Goal: Information Seeking & Learning: Understand process/instructions

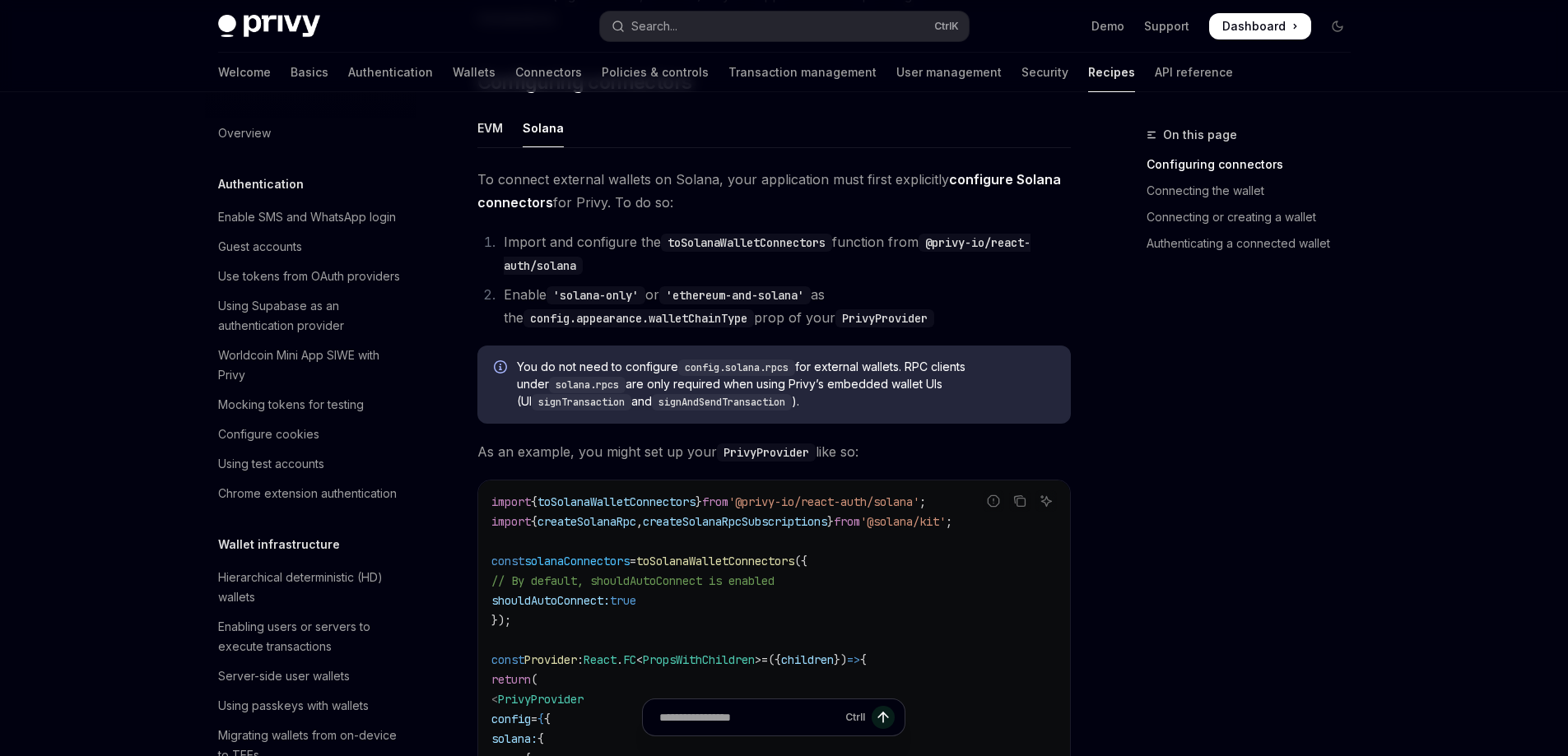
scroll to position [2609, 0]
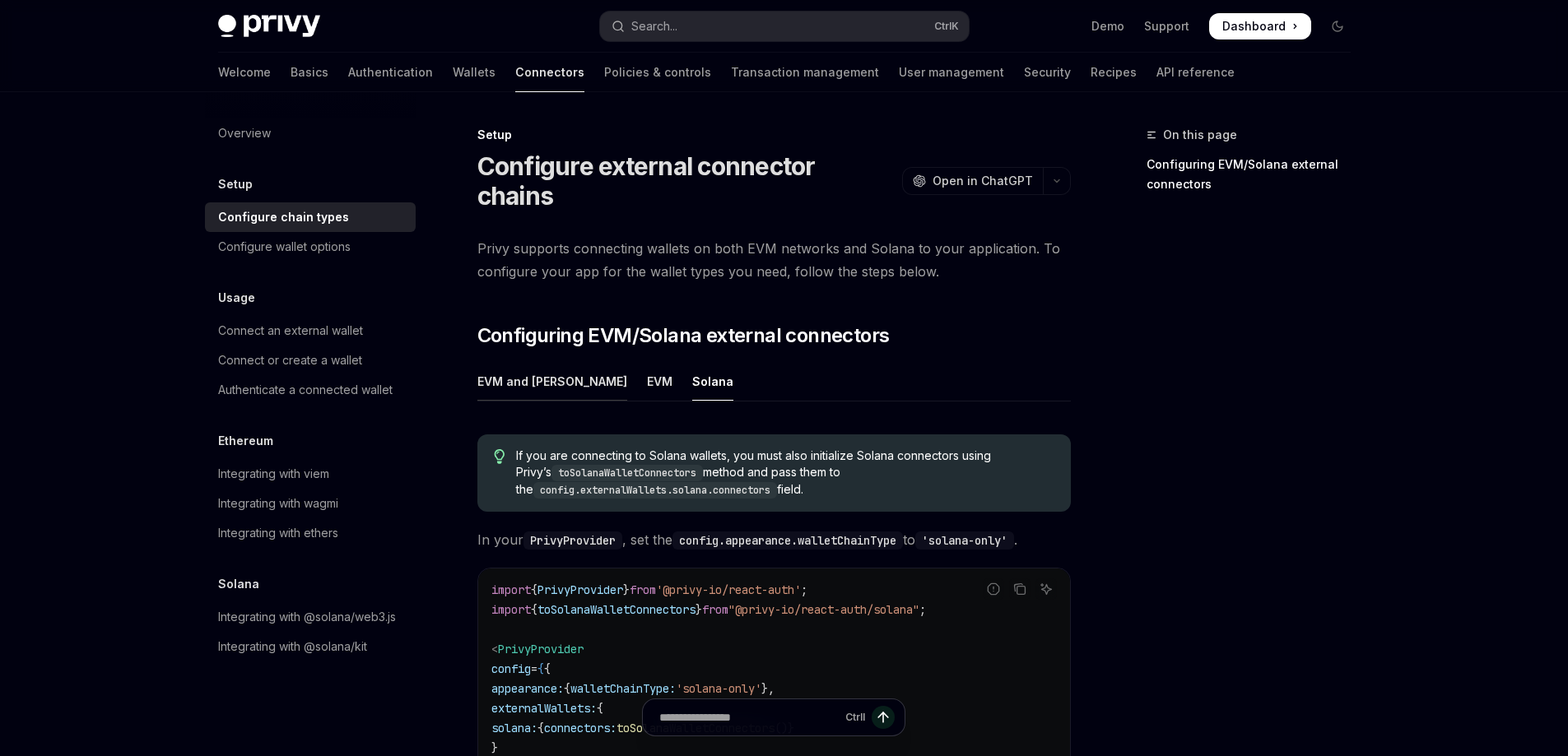
click at [515, 363] on div "EVM and [PERSON_NAME]" at bounding box center [552, 381] width 150 height 38
click at [760, 448] on span "If you are connecting to Solana wallets, you must also initialize Solana connec…" at bounding box center [784, 473] width 537 height 51
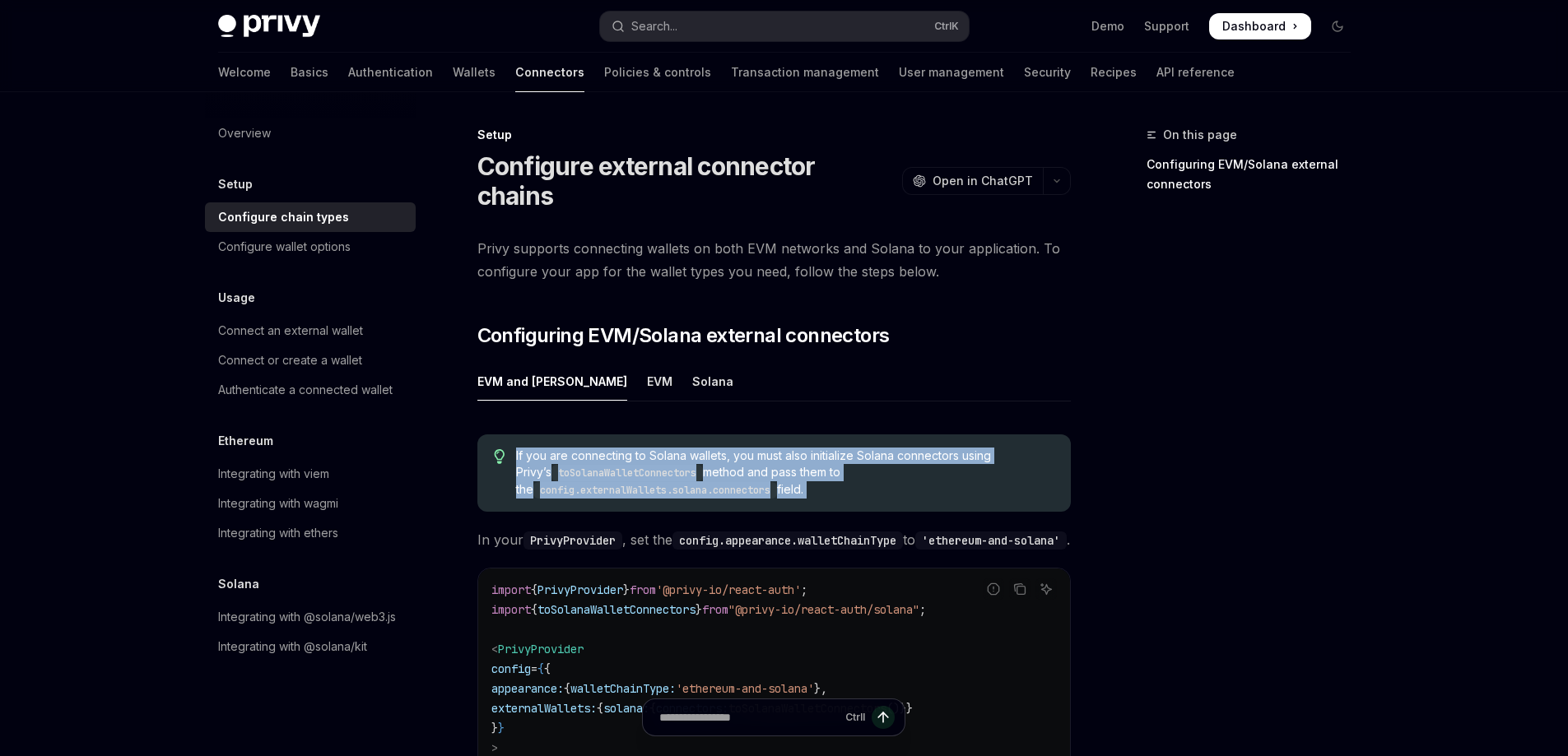
click at [760, 448] on span "If you are connecting to Solana wallets, you must also initialize Solana connec…" at bounding box center [784, 473] width 537 height 51
click at [647, 362] on div "EVM" at bounding box center [660, 381] width 26 height 38
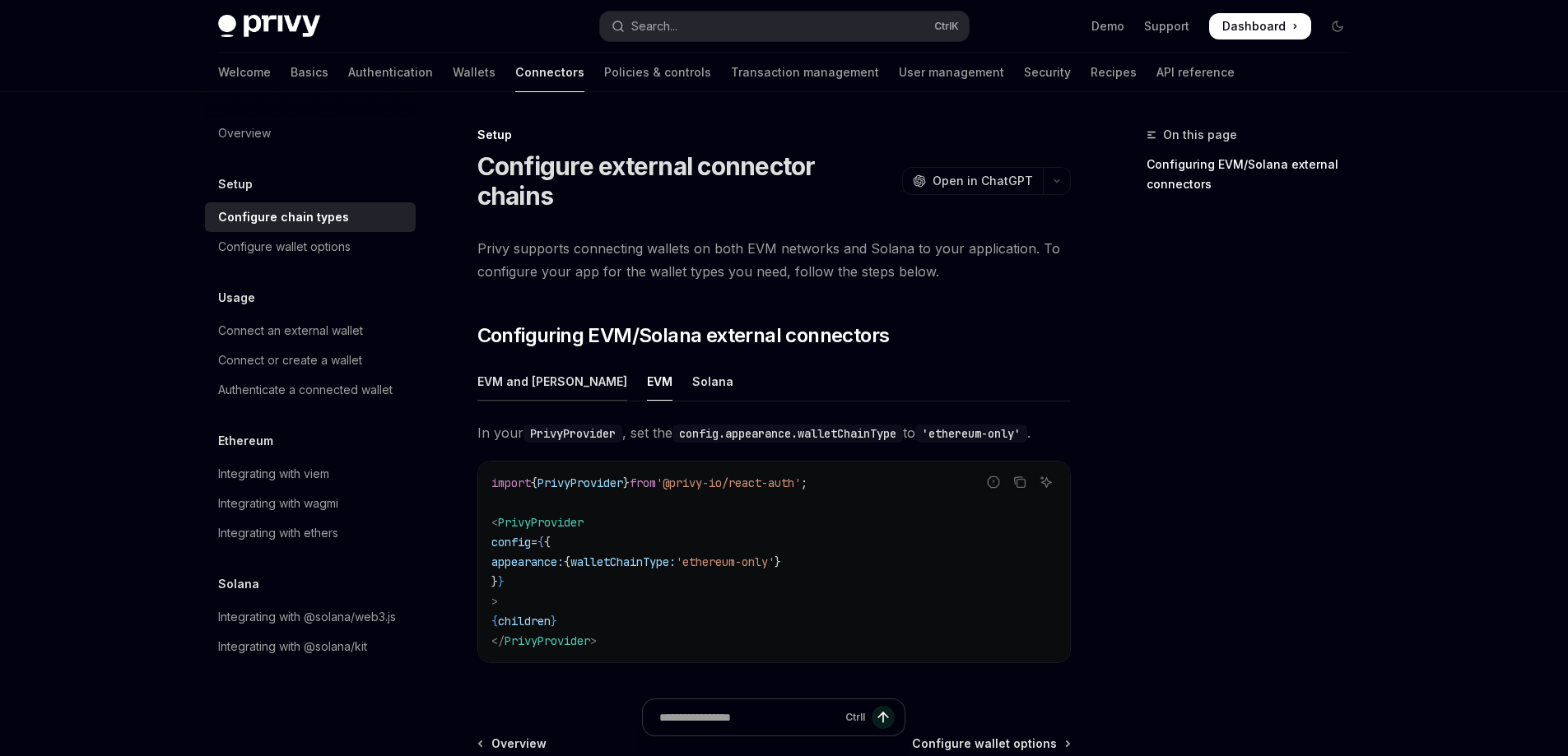
click at [524, 362] on div "EVM and [PERSON_NAME]" at bounding box center [552, 381] width 150 height 38
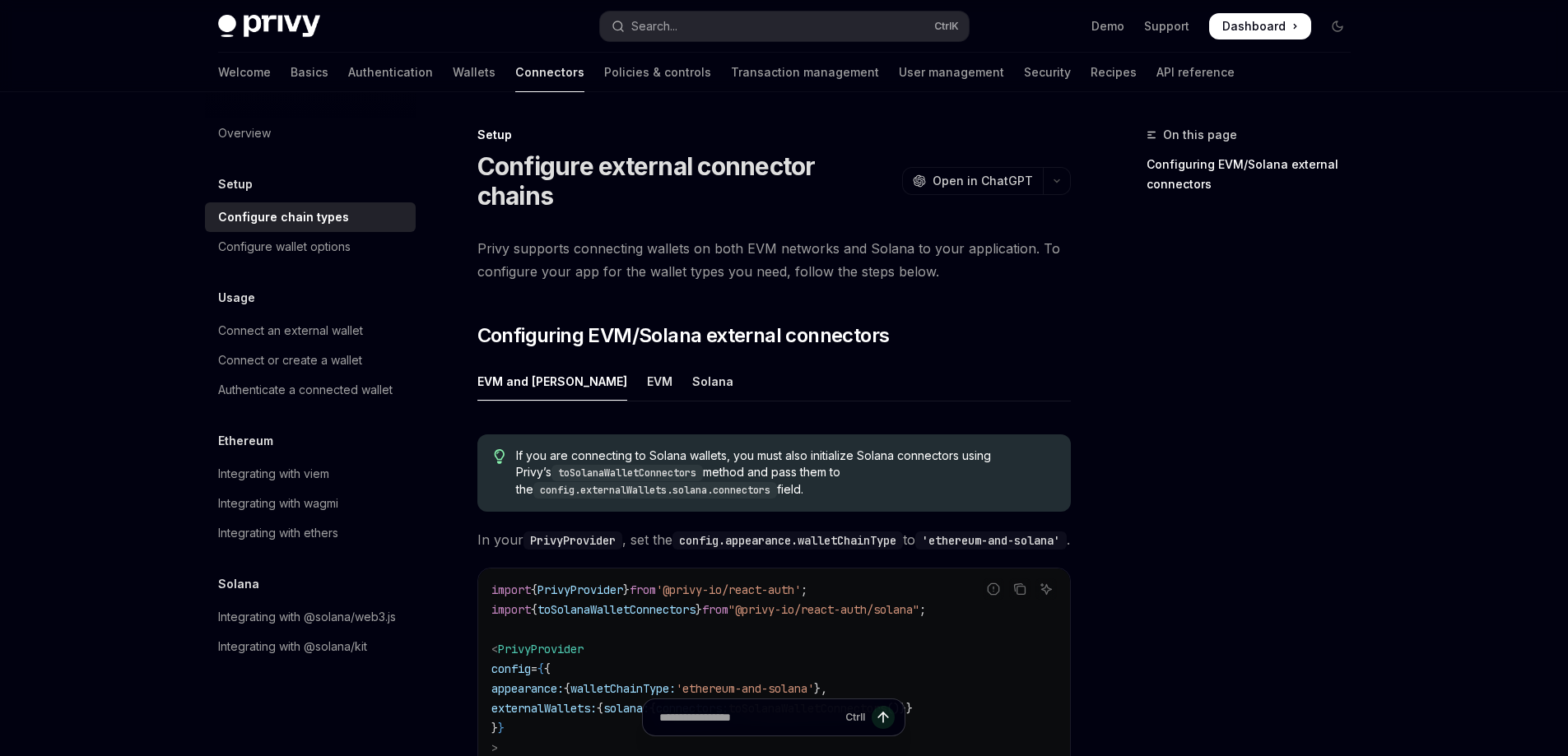
click at [738, 448] on span "If you are connecting to Solana wallets, you must also initialize Solana connec…" at bounding box center [784, 473] width 537 height 51
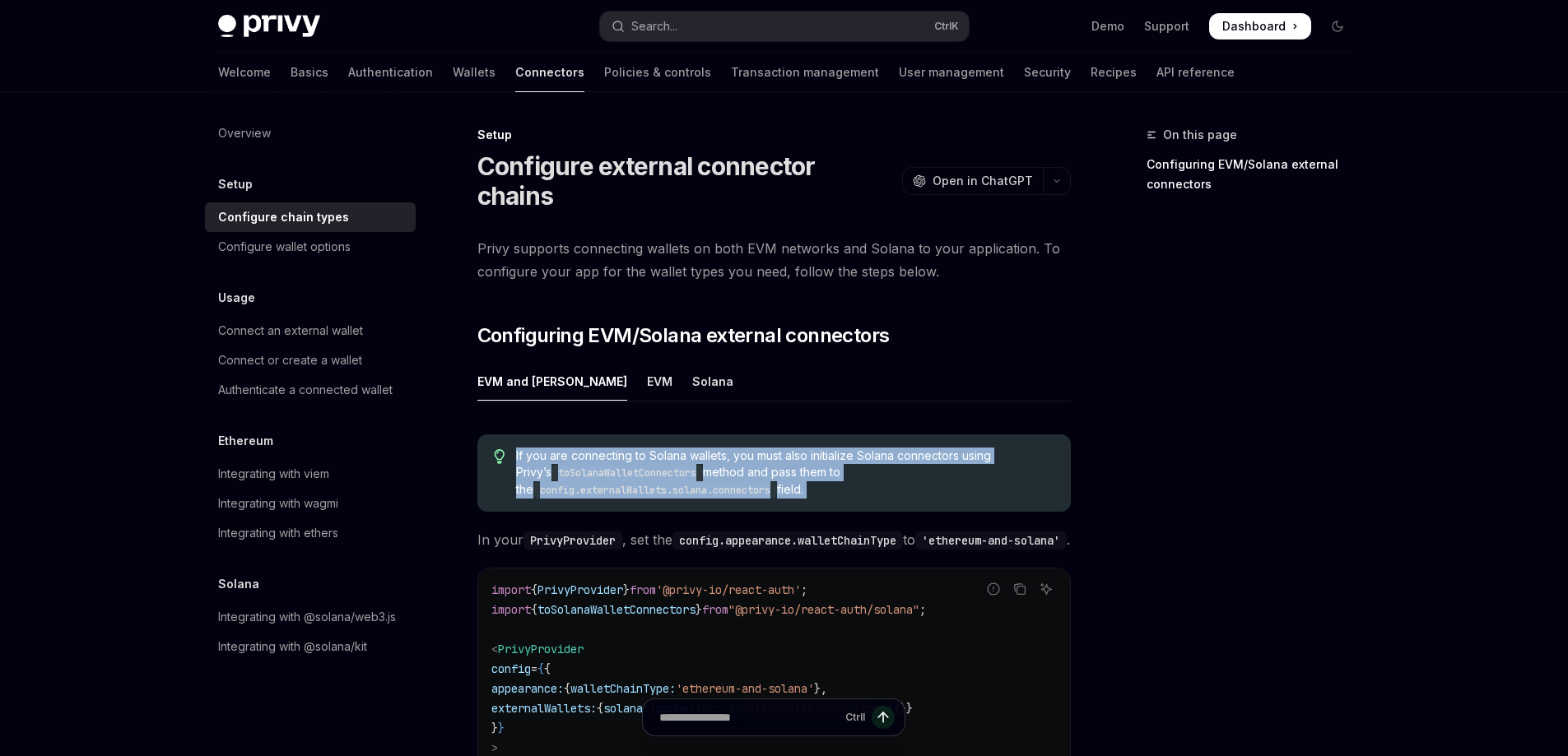
click at [738, 448] on span "If you are connecting to Solana wallets, you must also initialize Solana connec…" at bounding box center [784, 473] width 537 height 51
copy span "If you are connecting to Solana wallets, you must also initialize Solana connec…"
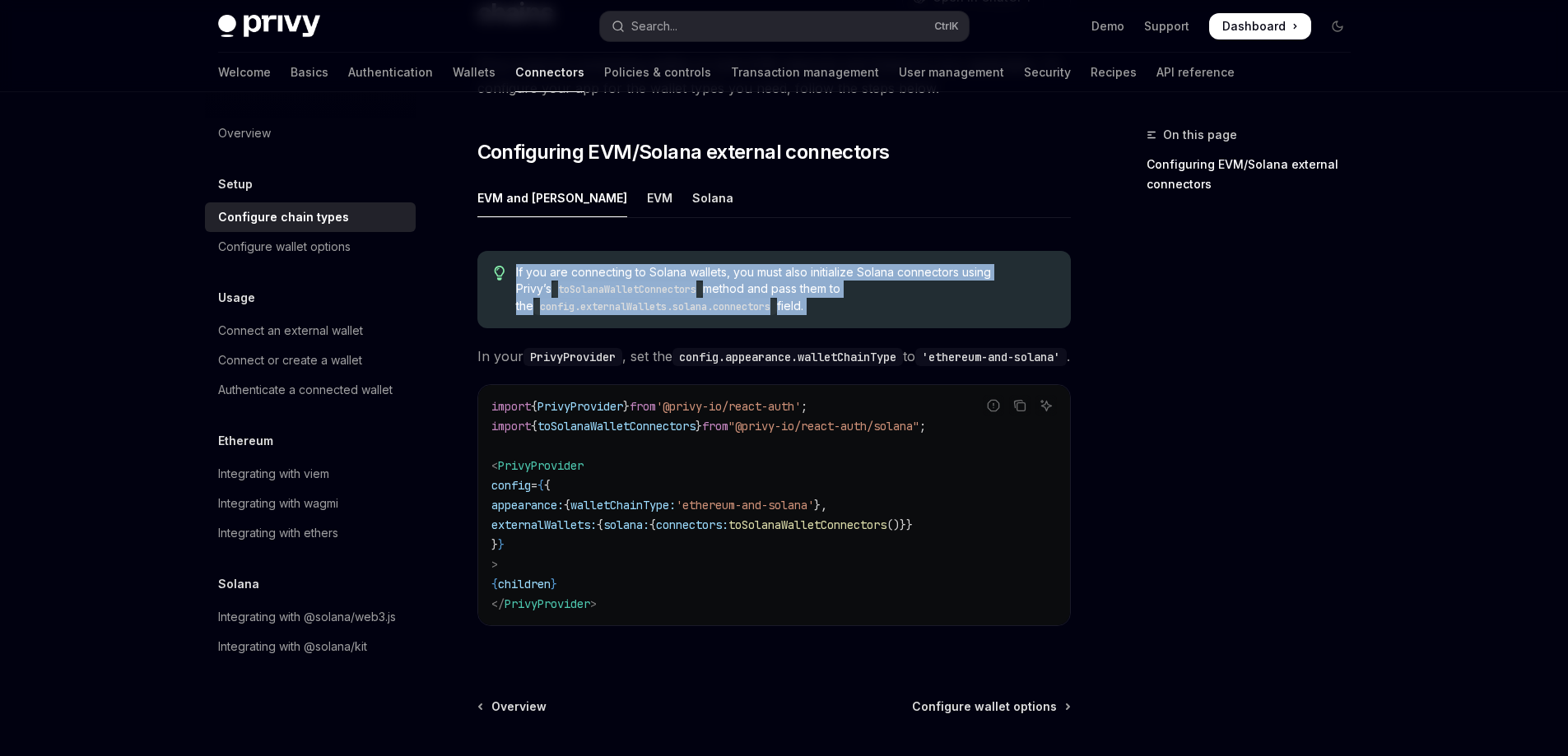
scroll to position [165, 0]
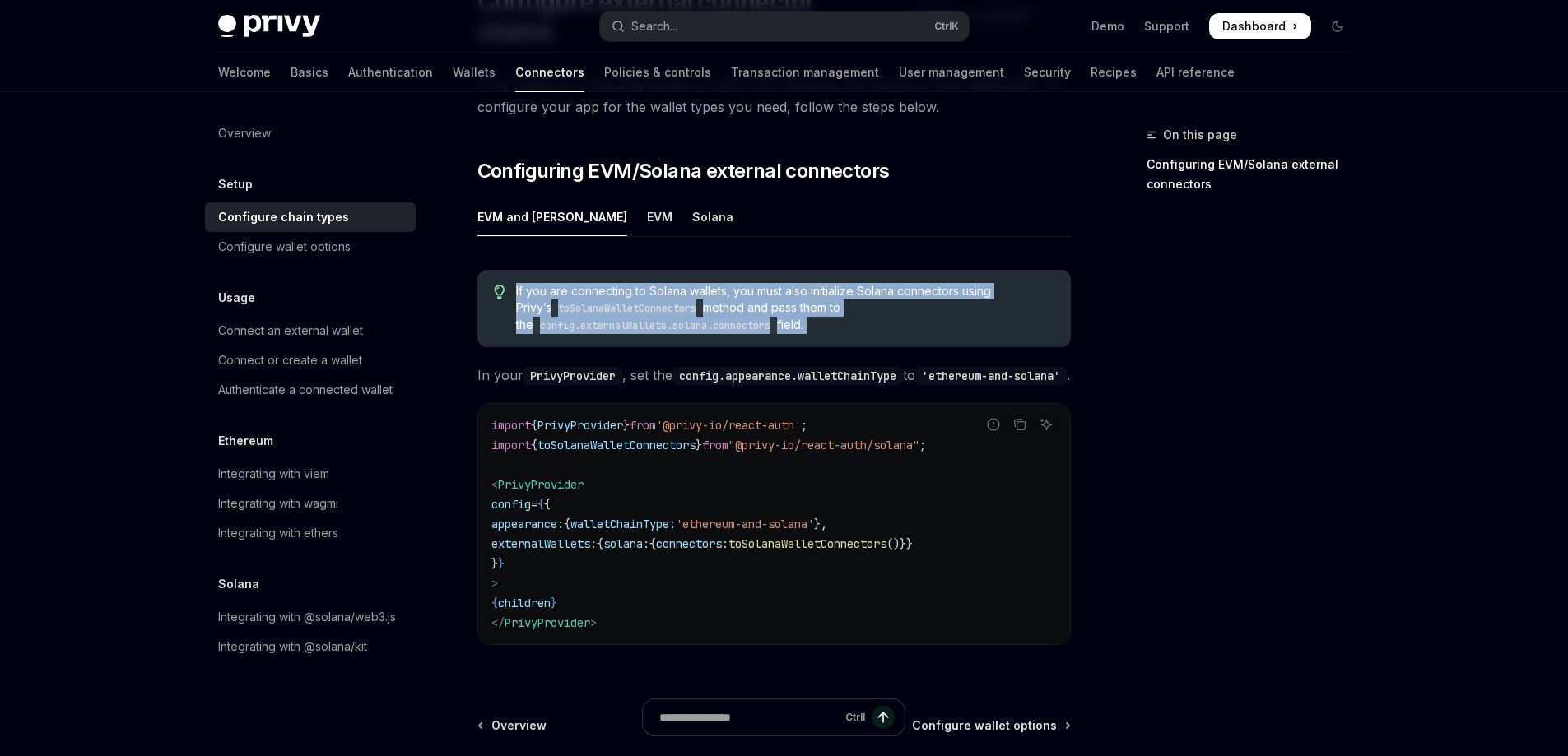
click at [913, 287] on span "If you are connecting to Solana wallets, you must also initialize Solana connec…" at bounding box center [784, 308] width 537 height 51
click at [765, 283] on span "If you are connecting to Solana wallets, you must also initialize Solana connec…" at bounding box center [784, 308] width 537 height 51
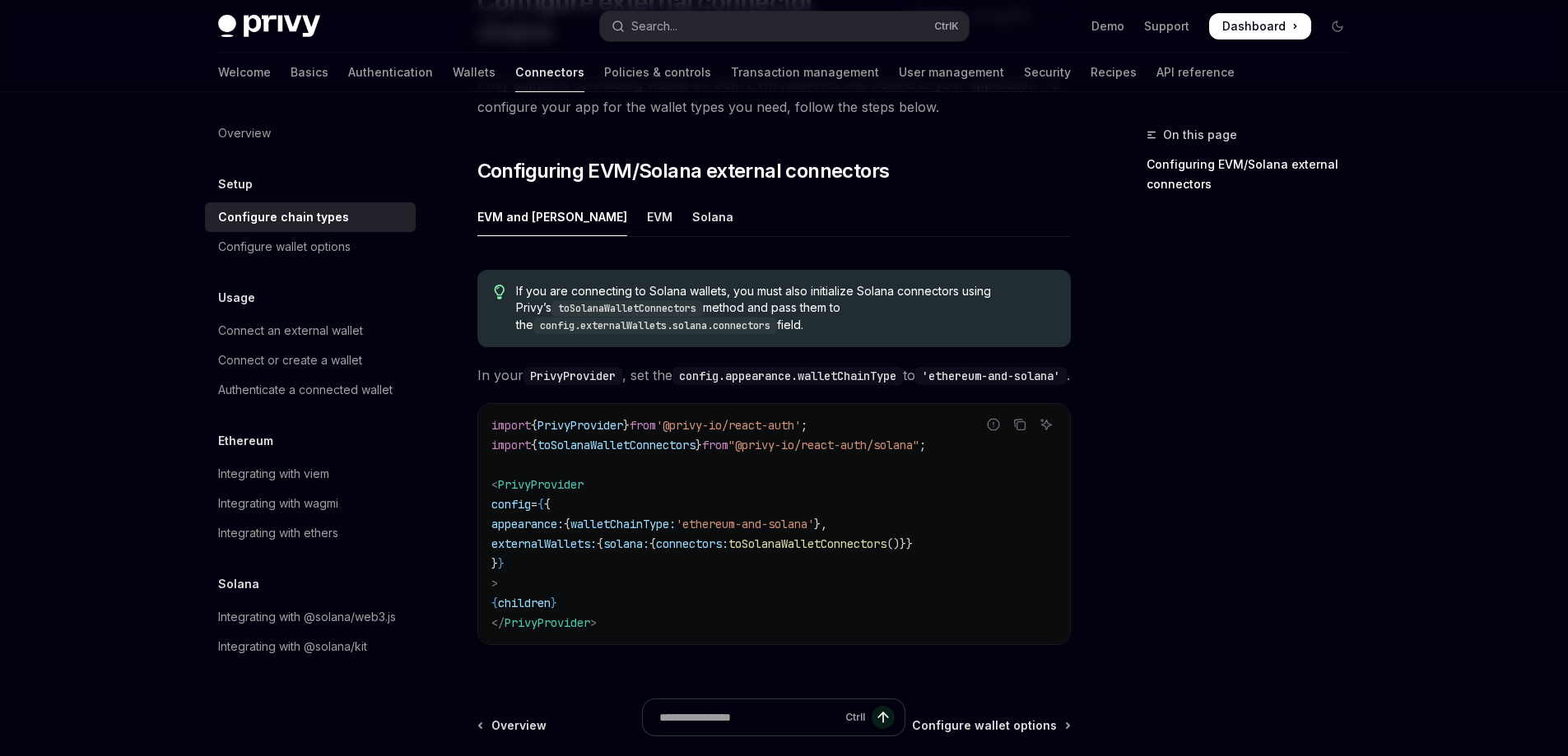
click at [631, 300] on code "toSolanaWalletConnectors" at bounding box center [627, 308] width 151 height 17
click at [511, 522] on span "appearance:" at bounding box center [527, 523] width 73 height 15
drag, startPoint x: 571, startPoint y: 522, endPoint x: 810, endPoint y: 520, distance: 239.0
click at [769, 520] on span "appearance: { walletChainType: 'ethereum-and-solana' }," at bounding box center [659, 523] width 336 height 15
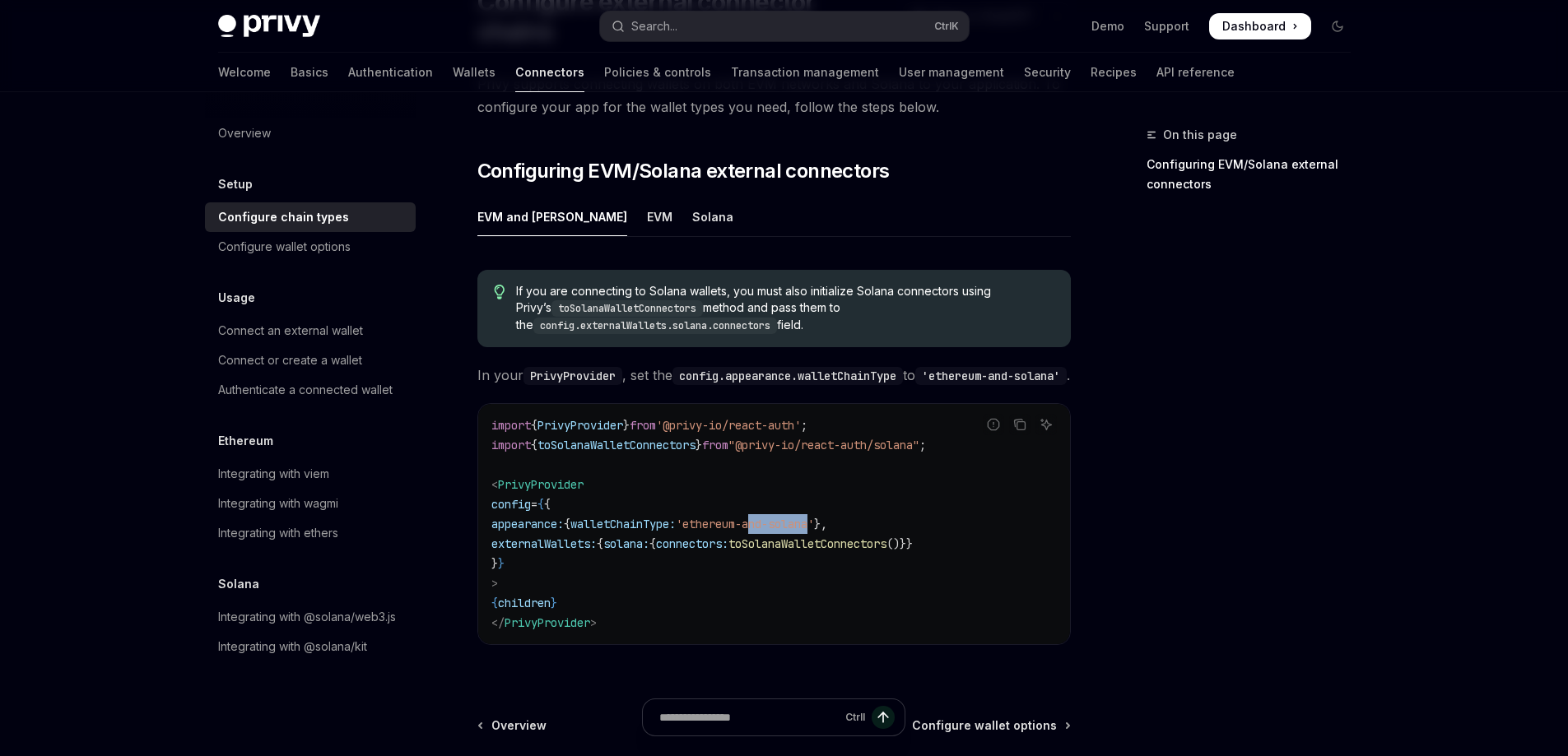
drag, startPoint x: 810, startPoint y: 520, endPoint x: 858, endPoint y: 520, distance: 48.0
click at [814, 520] on span "'ethereum-and-solana'" at bounding box center [744, 523] width 138 height 15
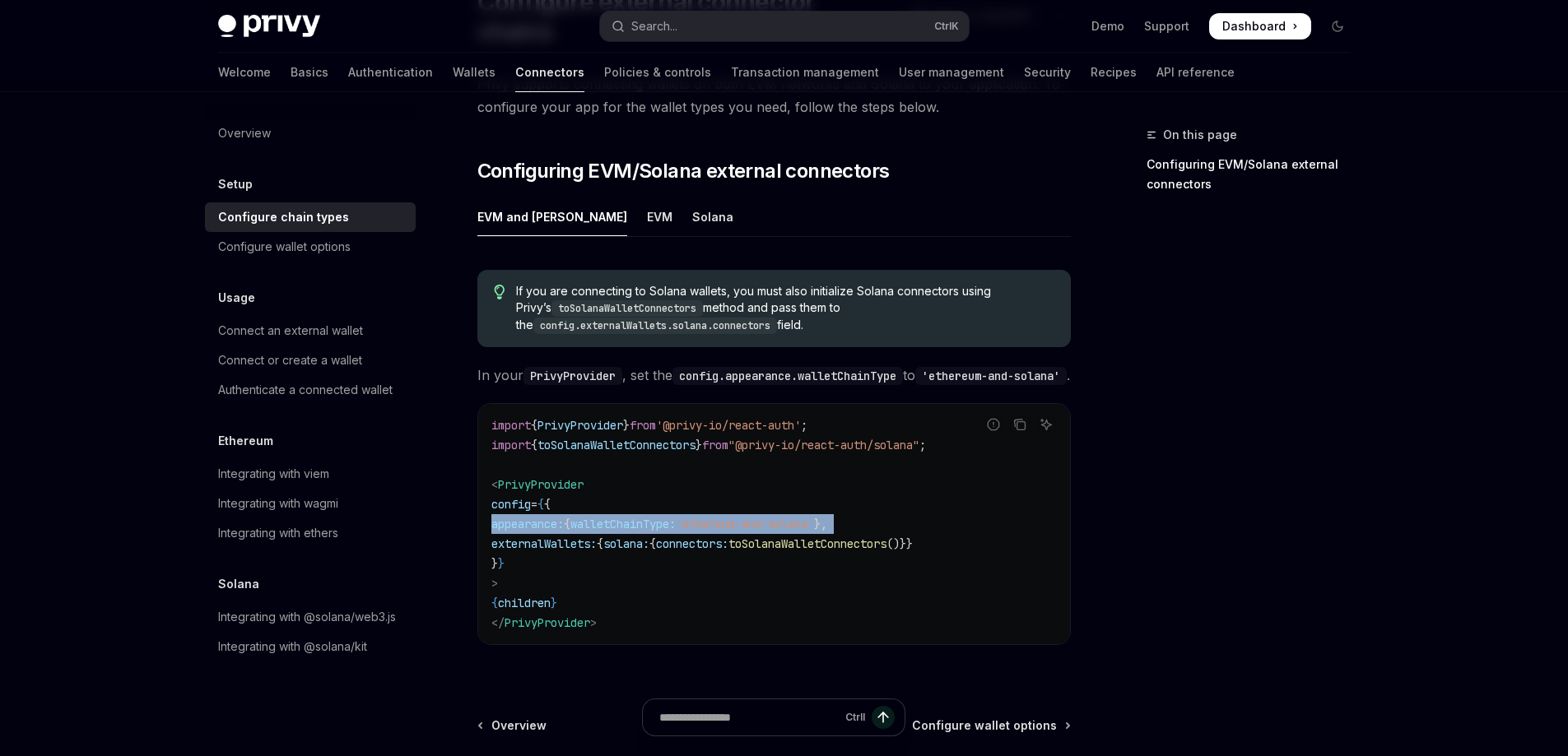
click at [603, 541] on span "{" at bounding box center [600, 543] width 7 height 15
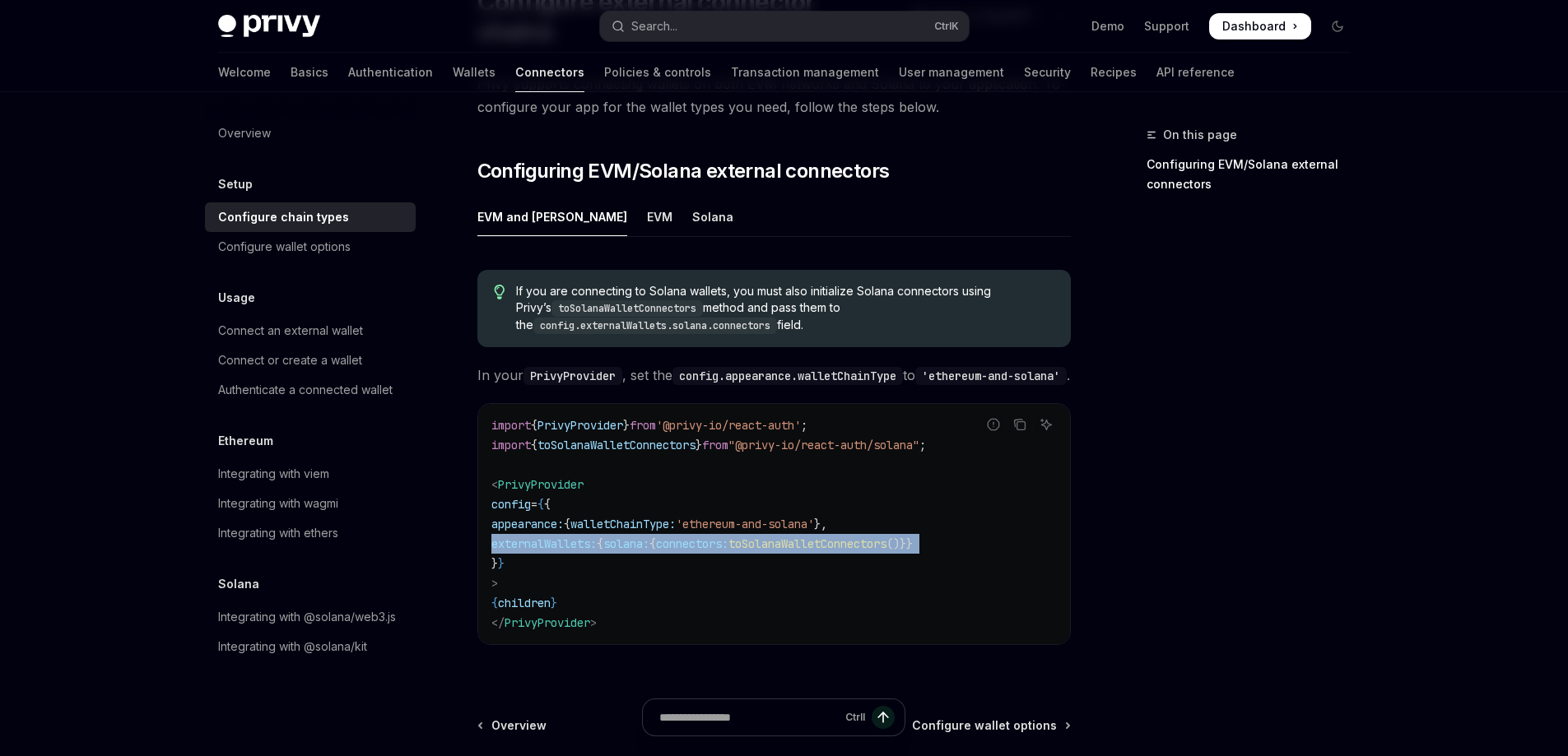
copy code "externalWallets: { solana: { connectors: toSolanaWalletConnectors ()}}"
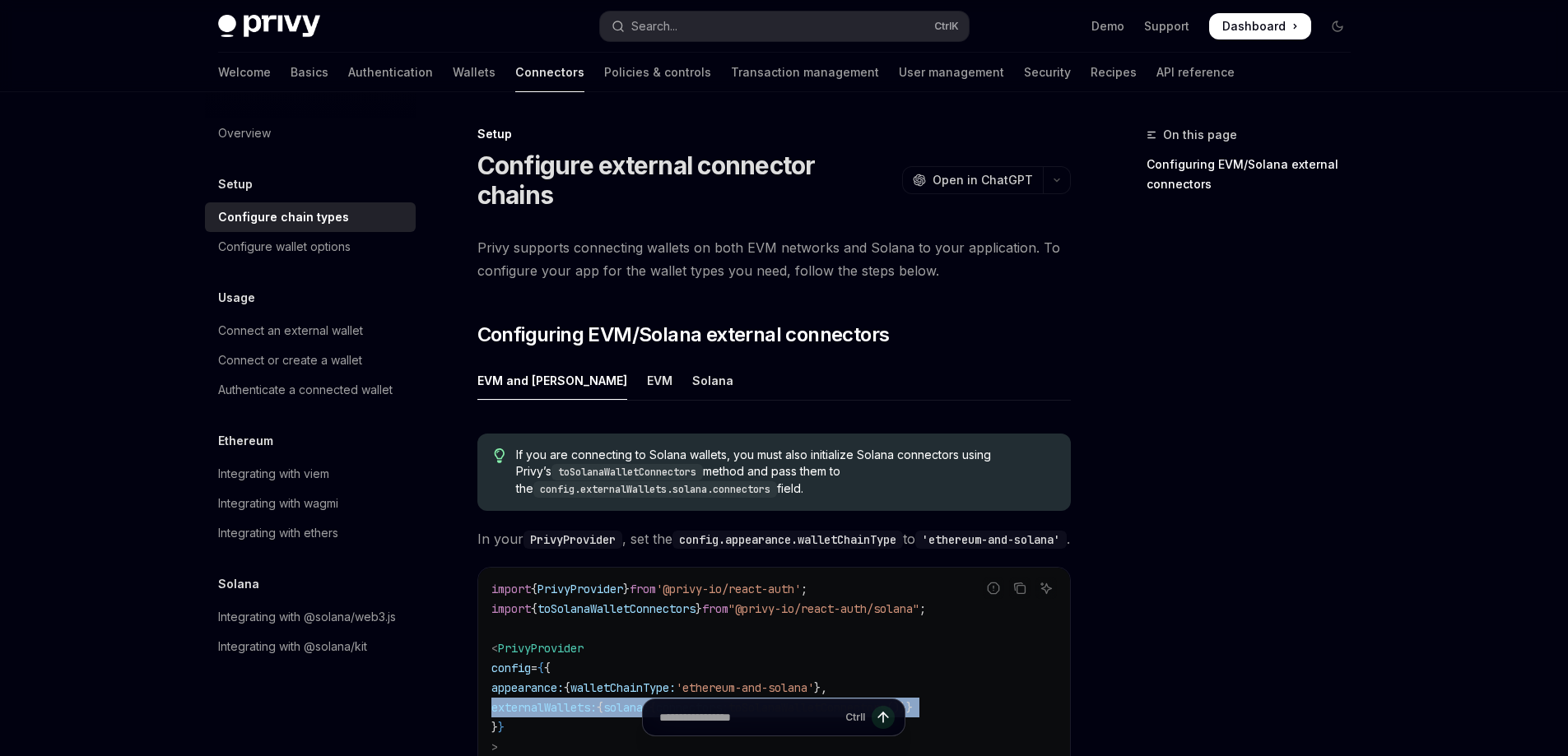
scroll to position [0, 0]
click at [647, 362] on div "EVM" at bounding box center [660, 381] width 26 height 38
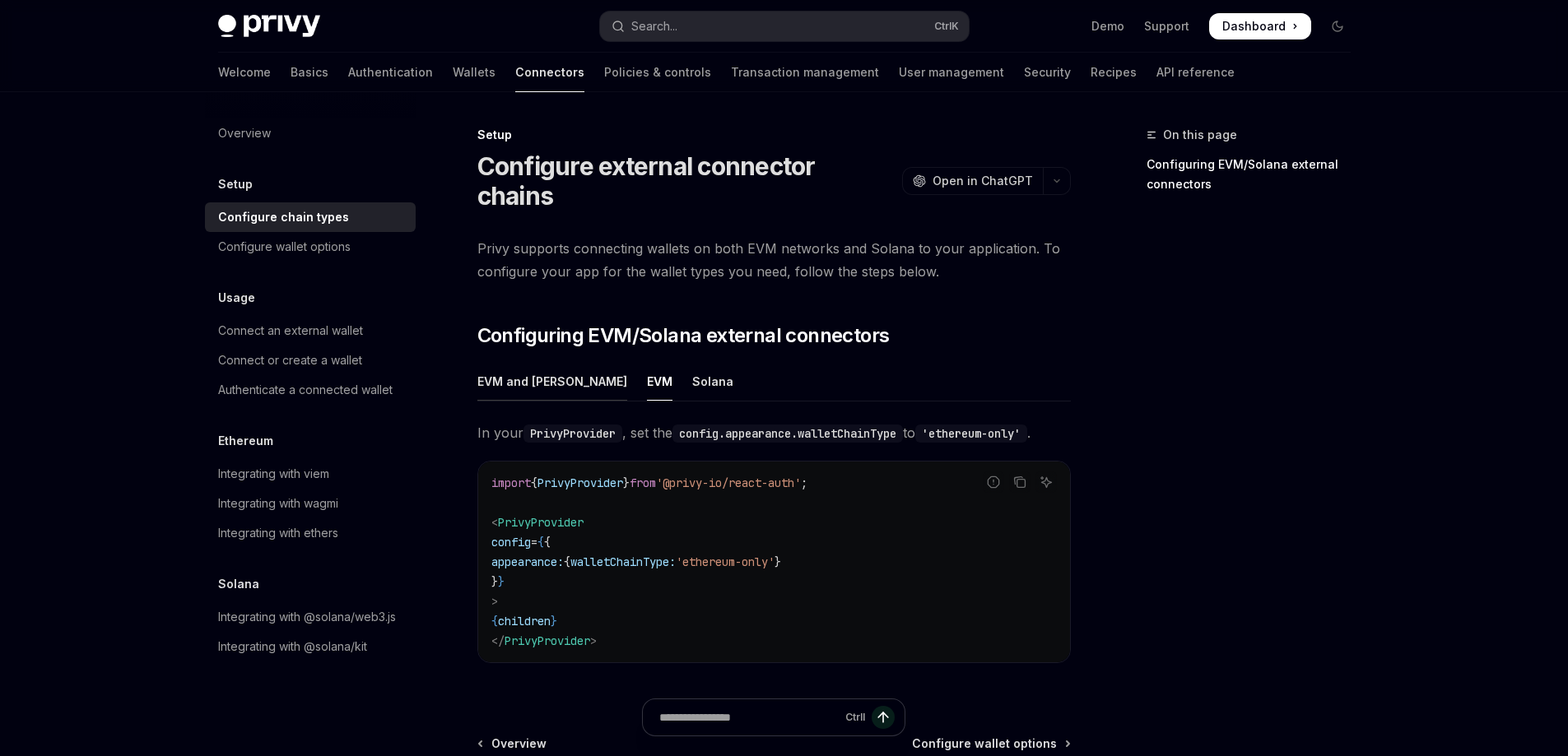
click at [525, 362] on div "EVM and [PERSON_NAME]" at bounding box center [552, 381] width 150 height 38
type textarea "*"
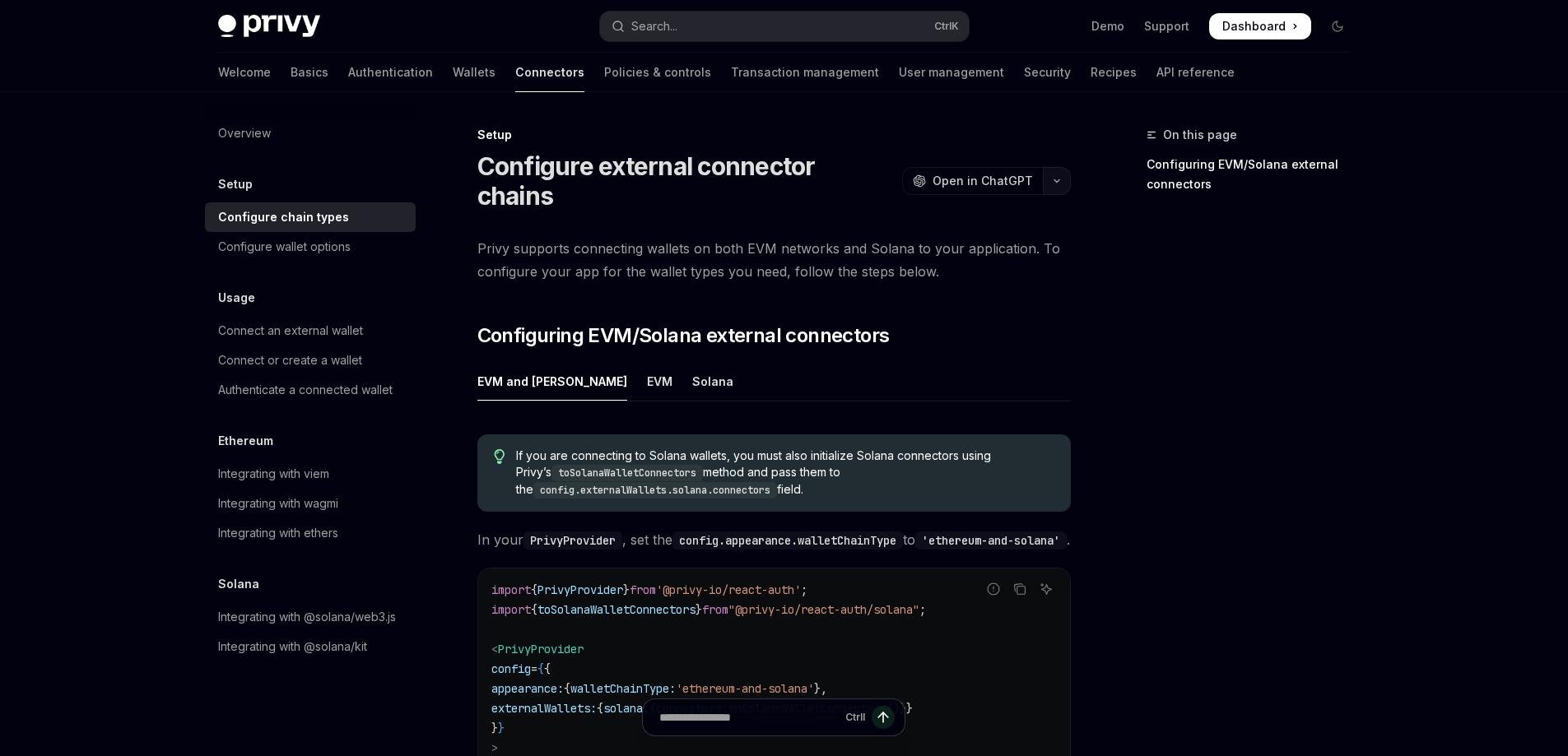
click at [1051, 178] on icon "button" at bounding box center [1056, 181] width 20 height 7
